Goal: Task Accomplishment & Management: Manage account settings

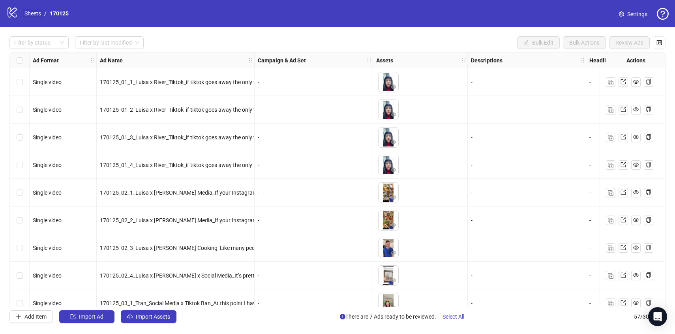
click at [29, 11] on link "Sheets" at bounding box center [33, 13] width 20 height 9
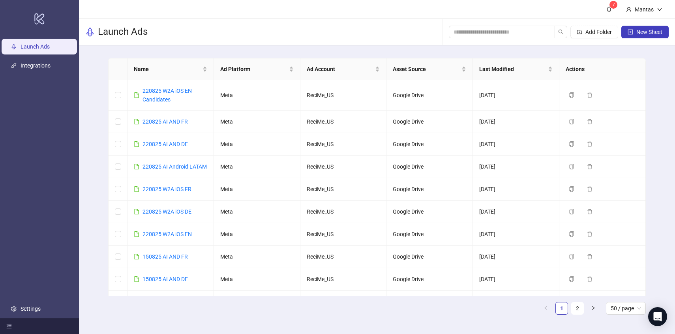
click at [31, 50] on link "Launch Ads" at bounding box center [35, 46] width 29 height 6
click at [29, 65] on link "Integrations" at bounding box center [36, 65] width 30 height 6
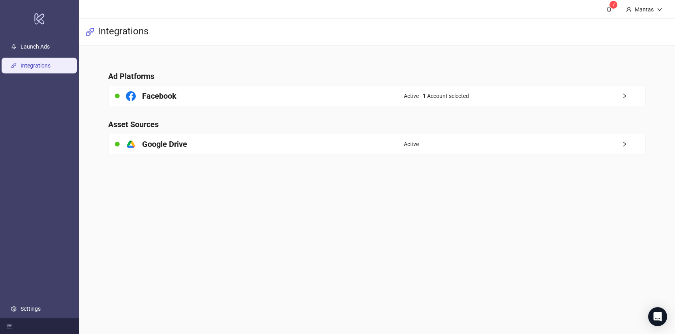
click at [31, 287] on ul "Launch Ads Integrations Settings" at bounding box center [39, 177] width 79 height 281
click at [30, 306] on link "Settings" at bounding box center [31, 308] width 20 height 6
